Goal: Answer question/provide support

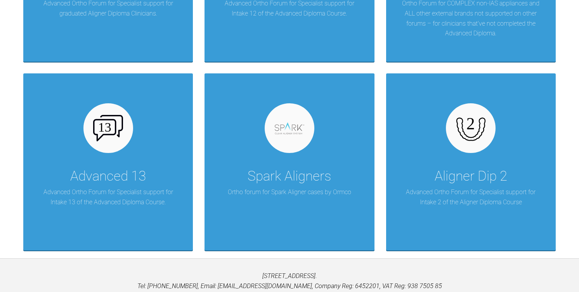
scroll to position [1828, 0]
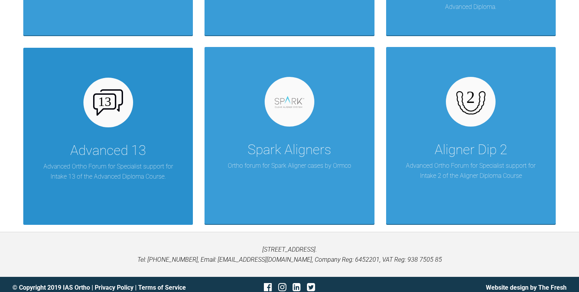
click at [93, 141] on div "Advanced 13" at bounding box center [108, 151] width 76 height 22
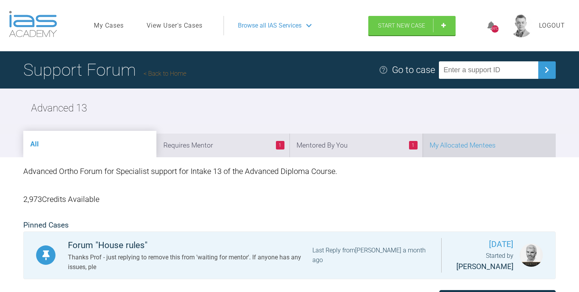
click at [500, 147] on li "My Allocated Mentees" at bounding box center [489, 146] width 133 height 24
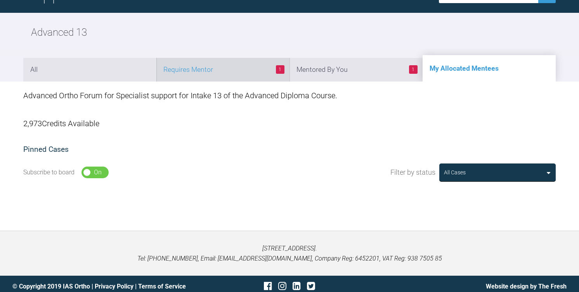
scroll to position [77, 0]
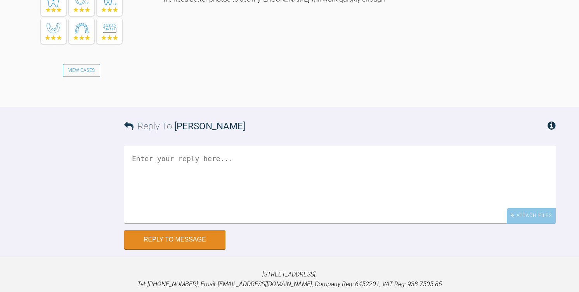
scroll to position [884, 0]
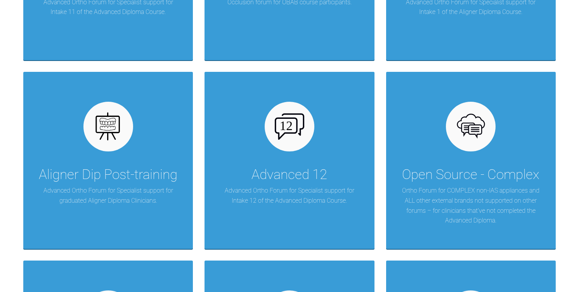
scroll to position [1834, 0]
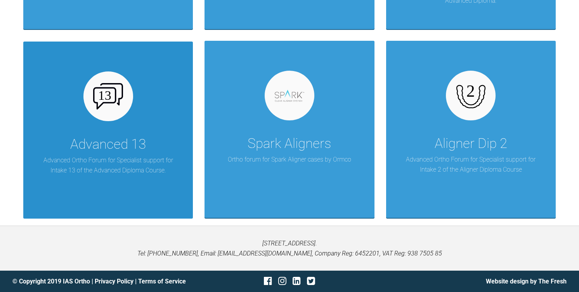
click at [121, 158] on p "Advanced Ortho Forum for Specialist support for Intake 13 of the Advanced Diplo…" at bounding box center [108, 165] width 146 height 20
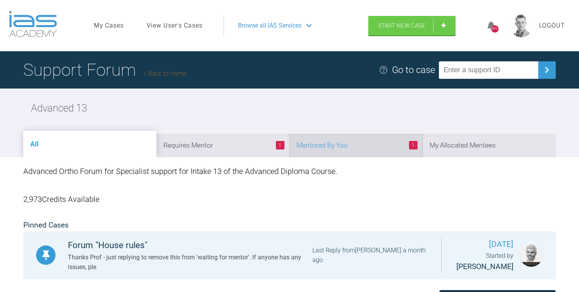
click at [360, 140] on li "1 Mentored By You" at bounding box center [356, 146] width 133 height 24
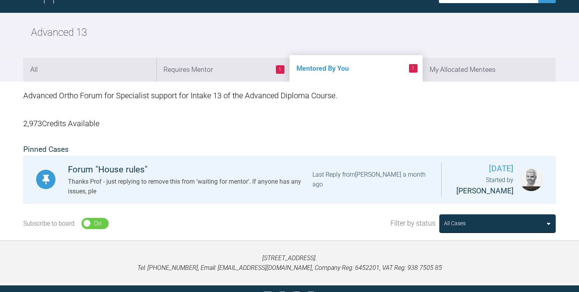
scroll to position [78, 0]
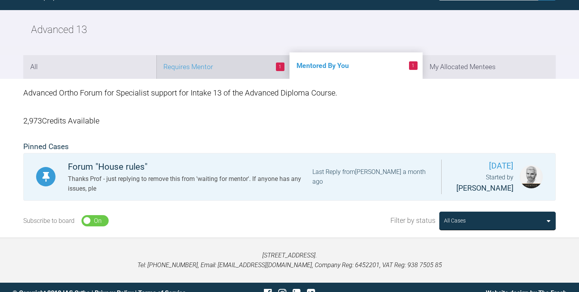
click at [238, 69] on li "1 Requires Mentor" at bounding box center [223, 67] width 133 height 24
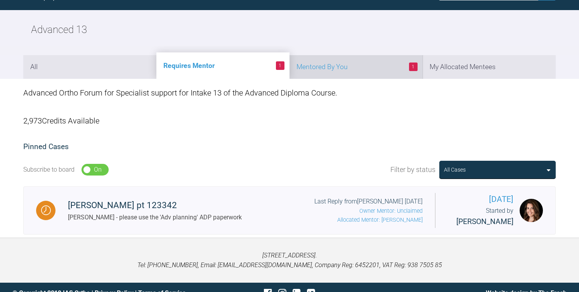
click at [373, 67] on li "1 Mentored By You" at bounding box center [356, 67] width 133 height 24
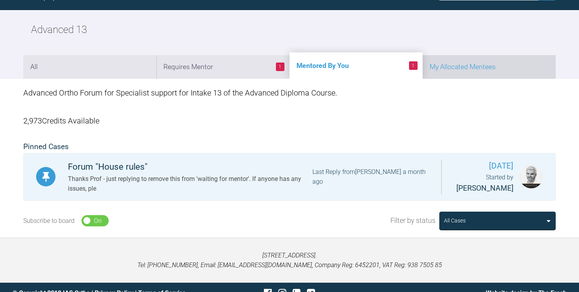
click at [472, 64] on li "My Allocated Mentees" at bounding box center [489, 67] width 133 height 24
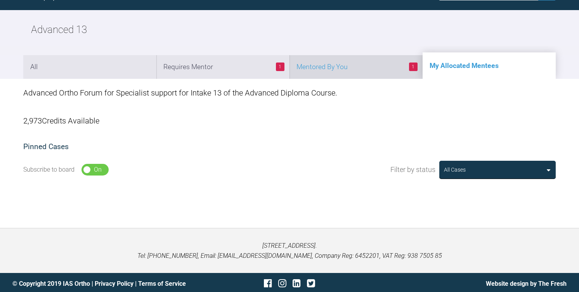
scroll to position [0, 0]
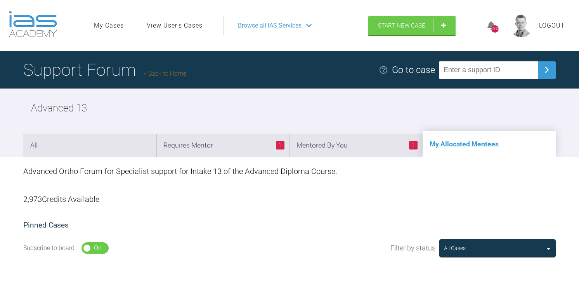
click at [186, 23] on link "View User's Cases" at bounding box center [175, 26] width 56 height 10
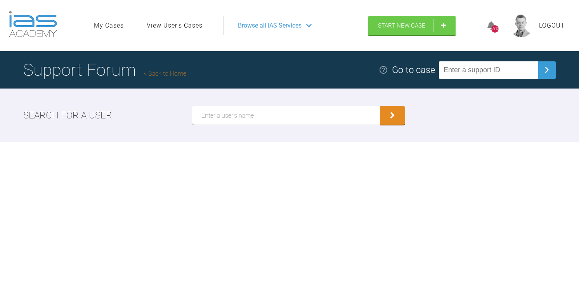
click at [226, 116] on input "text" at bounding box center [286, 115] width 188 height 19
type input "Alexandra Lee"
click at [381, 106] on button "submit" at bounding box center [393, 115] width 25 height 19
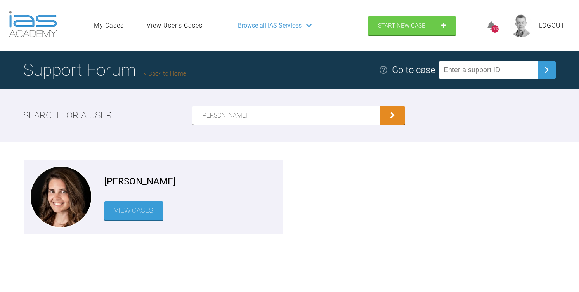
click at [130, 205] on link "View Cases" at bounding box center [133, 210] width 59 height 19
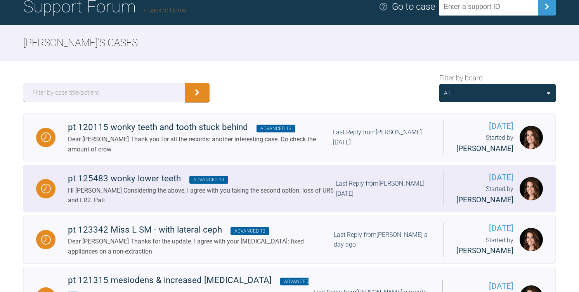
scroll to position [58, 0]
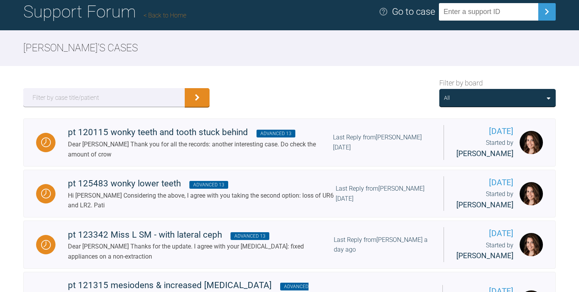
click at [466, 97] on div "All" at bounding box center [497, 98] width 107 height 9
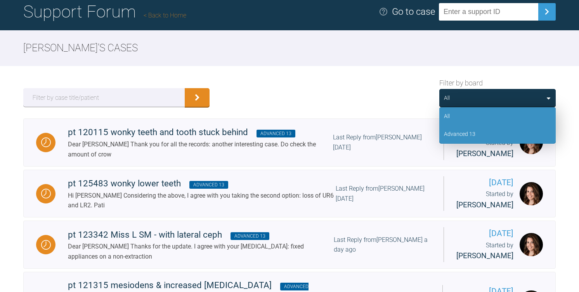
click at [464, 134] on div "Advanced 13" at bounding box center [459, 134] width 31 height 9
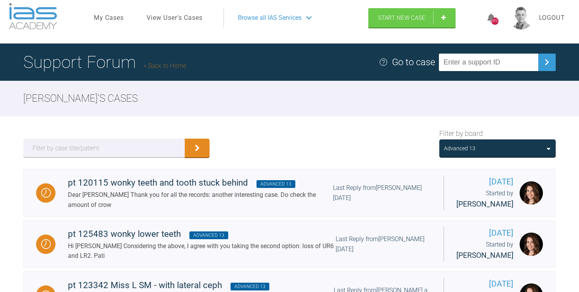
scroll to position [0, 0]
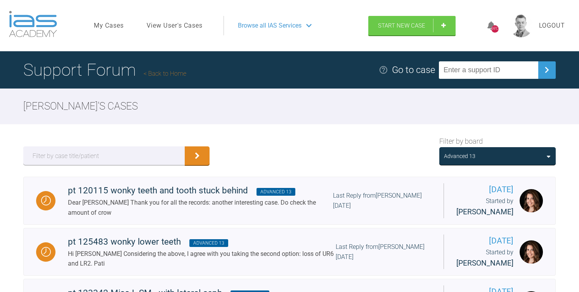
click at [165, 73] on link "Back to Home" at bounding box center [165, 73] width 43 height 7
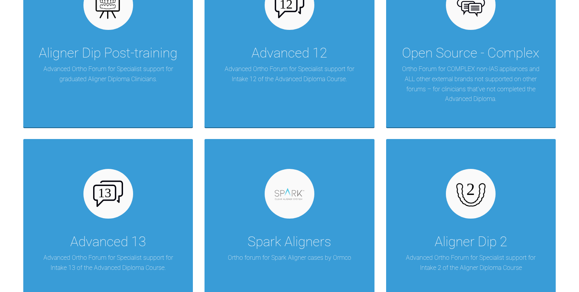
scroll to position [1834, 0]
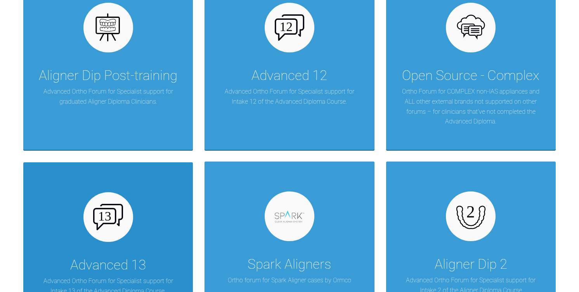
click at [123, 212] on div at bounding box center [108, 217] width 50 height 50
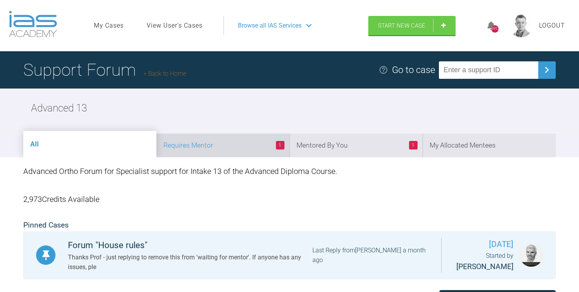
click at [203, 146] on li "1 Requires Mentor" at bounding box center [223, 146] width 133 height 24
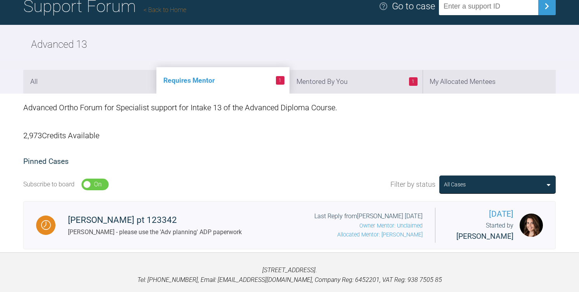
scroll to position [92, 0]
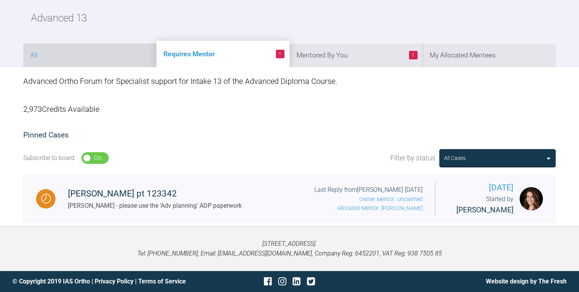
click at [102, 45] on li "All" at bounding box center [89, 55] width 133 height 24
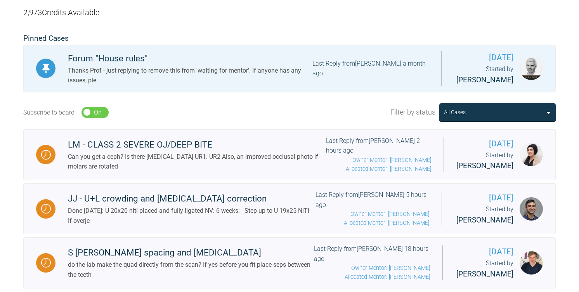
scroll to position [188, 0]
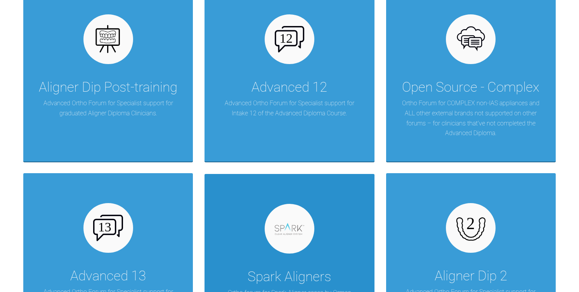
scroll to position [1595, 0]
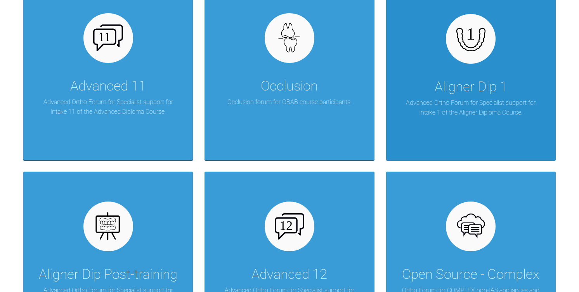
click at [497, 113] on p "Advanced Ortho Forum for Specialist support for Intake 1 of the Aligner Diploma…" at bounding box center [471, 108] width 146 height 20
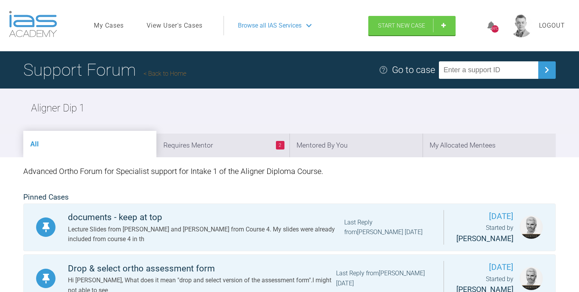
click at [165, 23] on link "View User's Cases" at bounding box center [175, 26] width 56 height 10
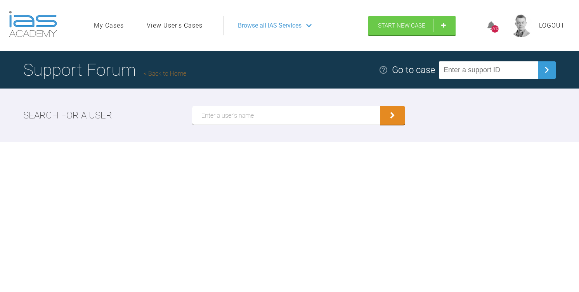
click at [234, 115] on input "text" at bounding box center [286, 115] width 188 height 19
type input "[PERSON_NAME]"
click at [381, 106] on button "submit" at bounding box center [393, 115] width 25 height 19
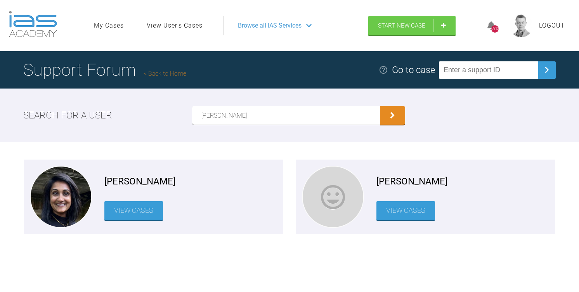
click at [140, 214] on link "View Cases" at bounding box center [133, 210] width 59 height 19
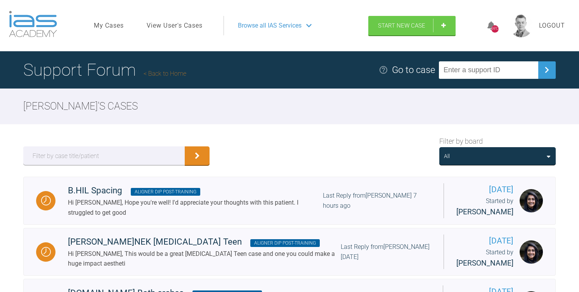
click at [530, 154] on div "All" at bounding box center [497, 156] width 107 height 9
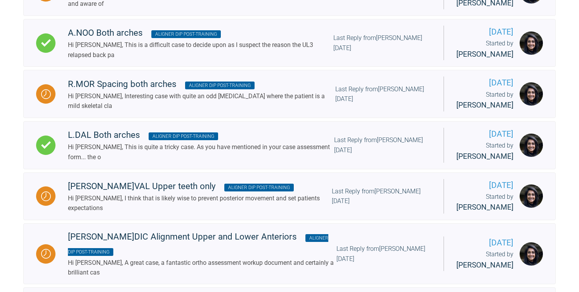
scroll to position [1042, 0]
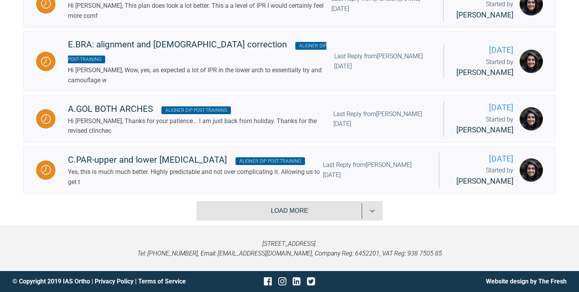
click at [303, 207] on button "Load more" at bounding box center [290, 210] width 186 height 19
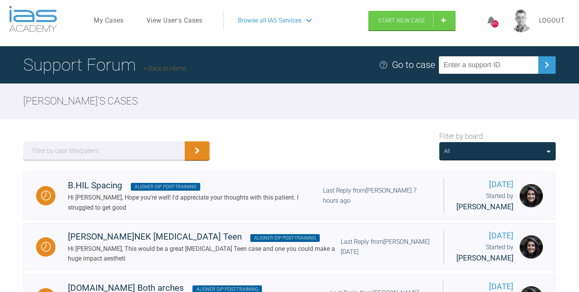
scroll to position [0, 0]
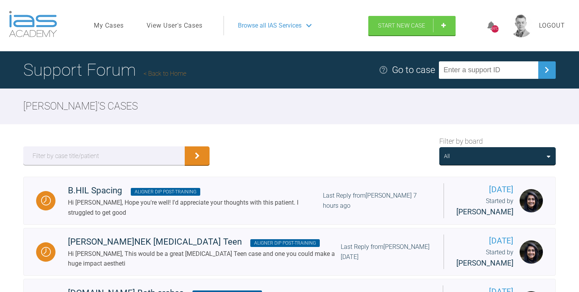
click at [488, 152] on div "All" at bounding box center [497, 156] width 107 height 9
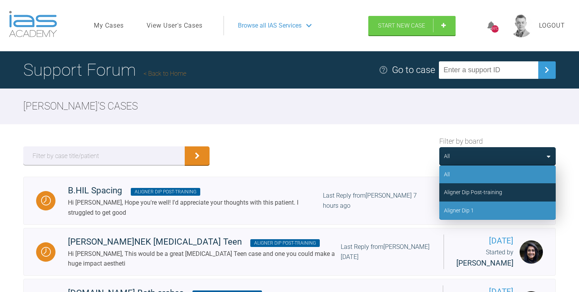
click at [470, 215] on div "Aligner Dip 1" at bounding box center [498, 211] width 117 height 18
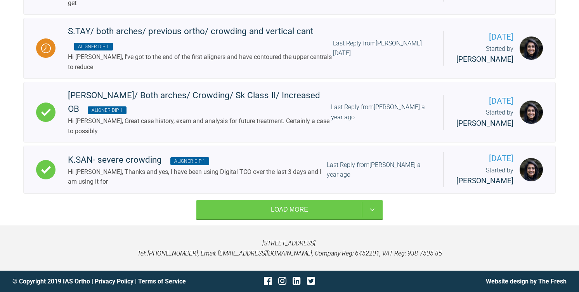
scroll to position [1085, 0]
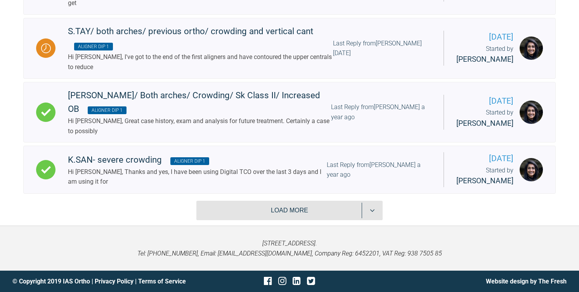
click at [242, 210] on button "Load more" at bounding box center [290, 210] width 186 height 19
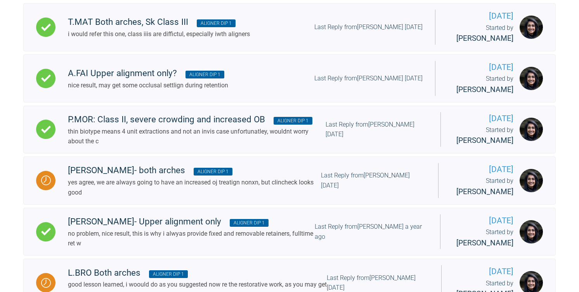
scroll to position [2169, 0]
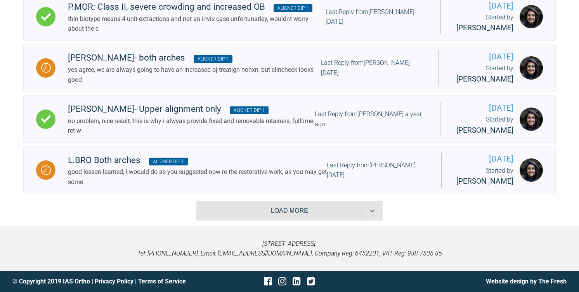
click at [242, 210] on button "Load more" at bounding box center [290, 210] width 186 height 19
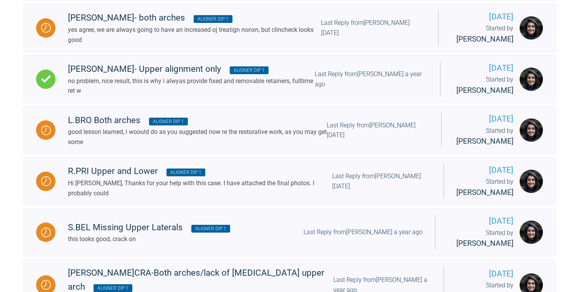
scroll to position [2435, 0]
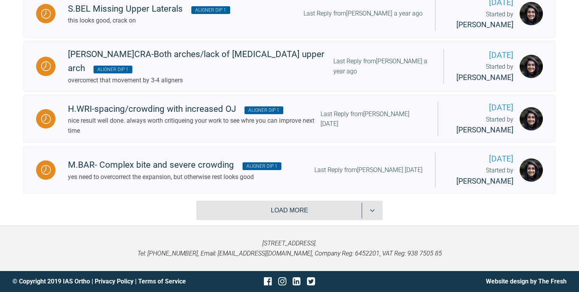
click at [242, 210] on button "Load more" at bounding box center [290, 210] width 186 height 19
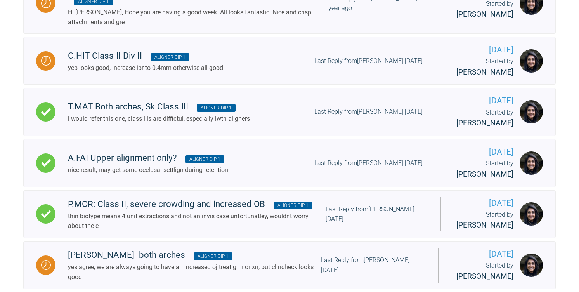
scroll to position [1936, 0]
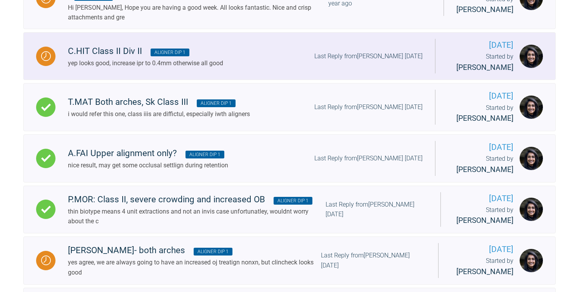
click at [130, 68] on div "yep looks good, increase ipr to 0.4mm otherwise all good" at bounding box center [145, 63] width 155 height 10
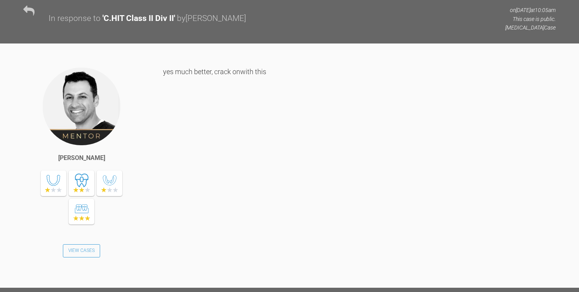
scroll to position [1623, 0]
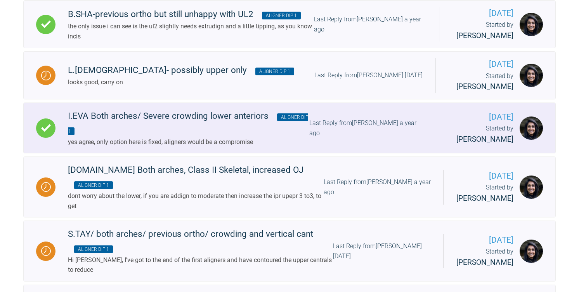
scroll to position [1042, 0]
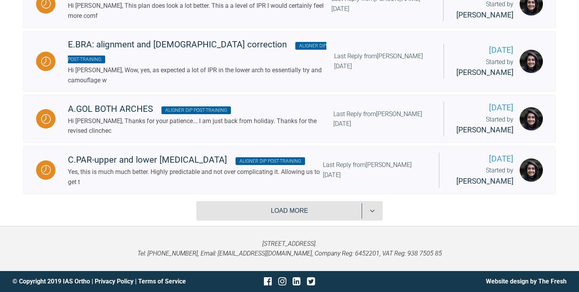
click at [265, 207] on button "Load more" at bounding box center [290, 210] width 186 height 19
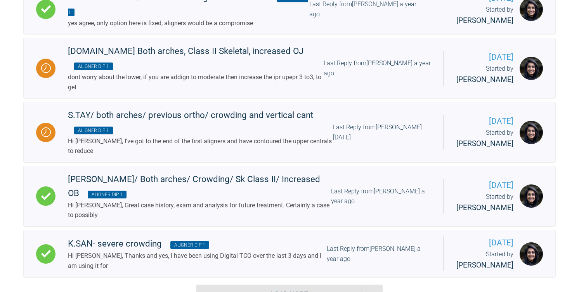
scroll to position [2147, 0]
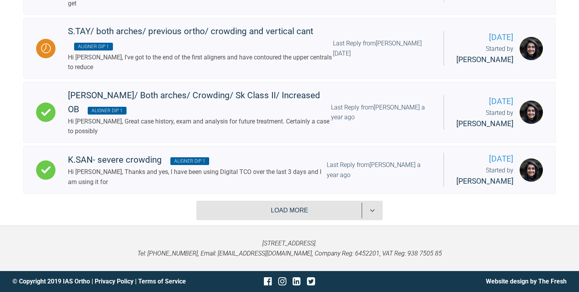
click at [265, 216] on button "Load more" at bounding box center [290, 210] width 186 height 19
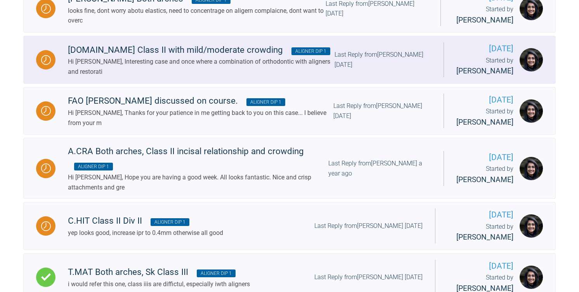
scroll to position [2820, 0]
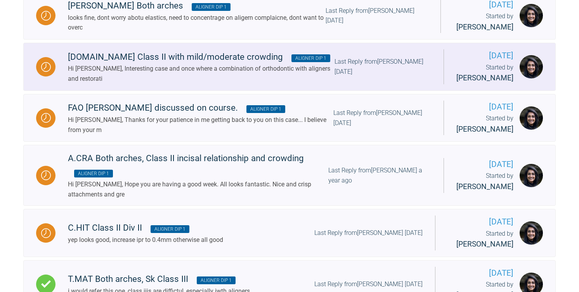
click at [160, 64] on div "[DOMAIN_NAME] Class II with mild/moderate crowding Aligner Dip 1" at bounding box center [201, 57] width 267 height 14
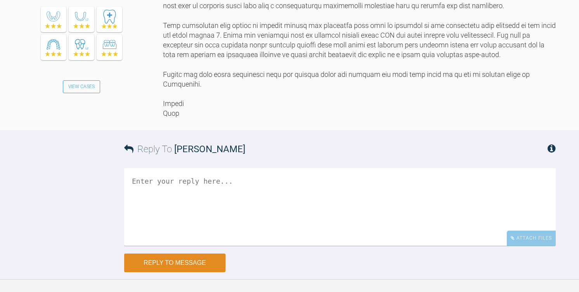
scroll to position [667, 0]
